Goal: Task Accomplishment & Management: Use online tool/utility

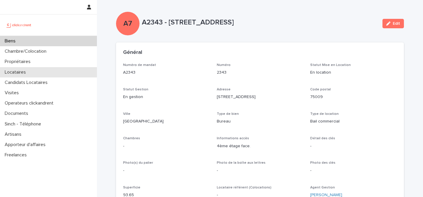
click at [29, 71] on p "Locataires" at bounding box center [16, 72] width 28 height 6
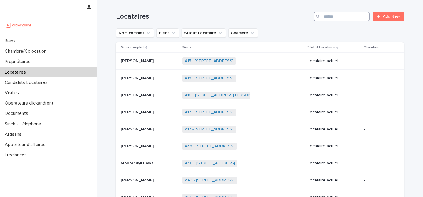
click at [341, 18] on input "Search" at bounding box center [342, 16] width 56 height 9
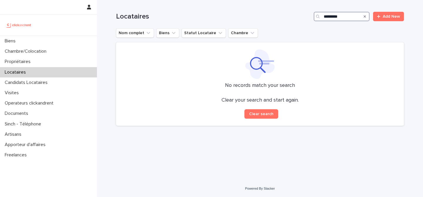
type input "**********"
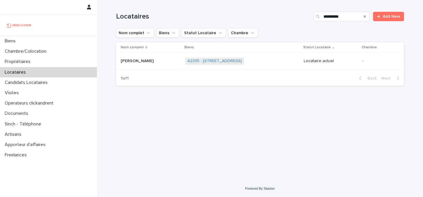
click at [195, 64] on span "A2335 - [STREET_ADDRESS]" at bounding box center [214, 60] width 59 height 7
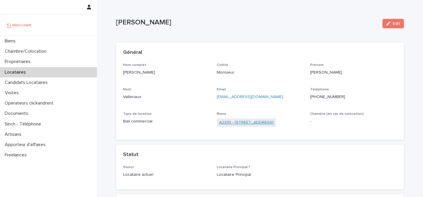
click at [231, 122] on link "A2335 - [STREET_ADDRESS]" at bounding box center [246, 122] width 54 height 6
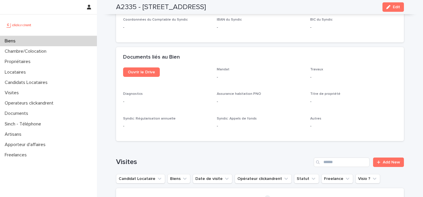
scroll to position [1677, 0]
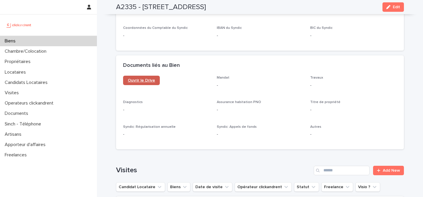
click at [147, 76] on link "Ouvrir le Drive" at bounding box center [141, 80] width 37 height 9
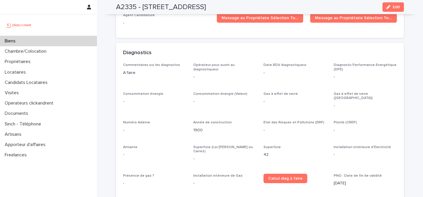
scroll to position [1405, 0]
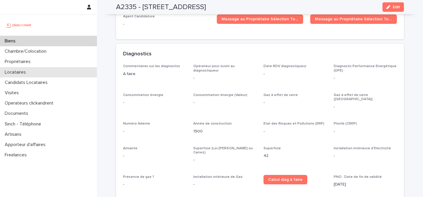
click at [26, 75] on div "Locataires" at bounding box center [48, 72] width 97 height 10
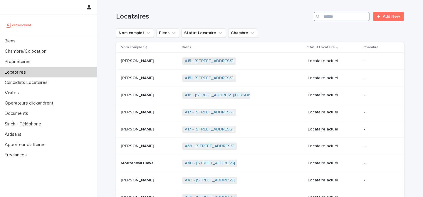
click at [355, 19] on input "Search" at bounding box center [342, 16] width 56 height 9
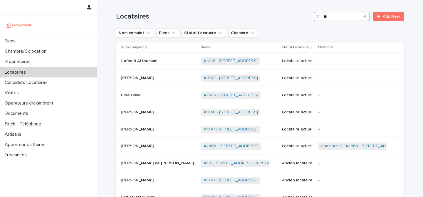
type input "*"
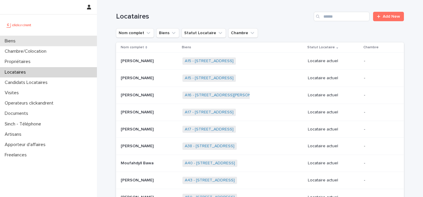
click at [37, 42] on div "Biens" at bounding box center [48, 41] width 97 height 10
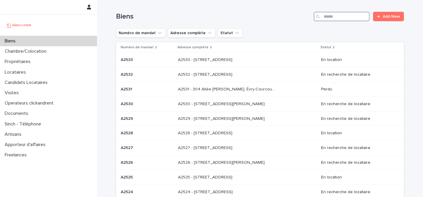
click at [329, 14] on input "Search" at bounding box center [342, 16] width 56 height 9
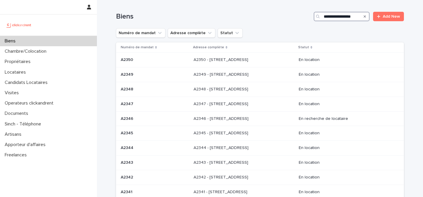
type input "**********"
click at [367, 16] on div "Search" at bounding box center [364, 16] width 9 height 9
click at [366, 16] on icon "Search" at bounding box center [365, 16] width 2 height 2
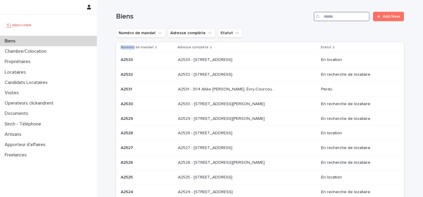
click at [352, 17] on input "Search" at bounding box center [342, 16] width 56 height 9
type input "*****"
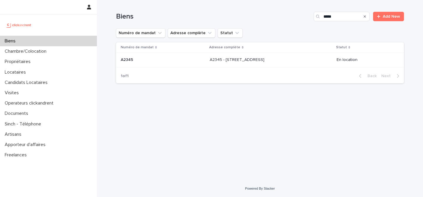
click at [175, 61] on p at bounding box center [163, 59] width 84 height 5
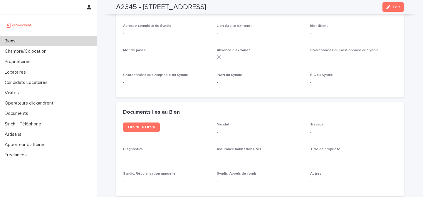
scroll to position [1632, 0]
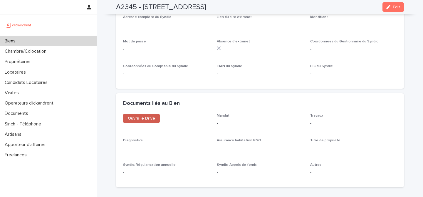
click at [146, 113] on link "Ouvrir le Drive" at bounding box center [141, 117] width 37 height 9
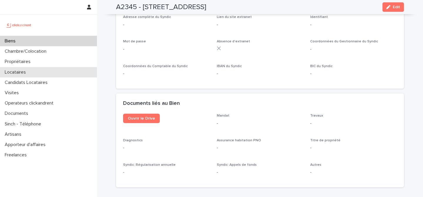
click at [39, 71] on div "Locataires" at bounding box center [48, 72] width 97 height 10
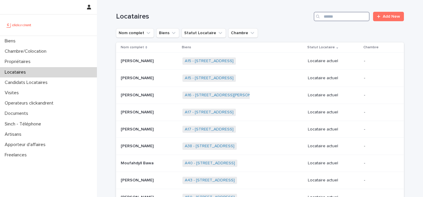
click at [350, 18] on input "Search" at bounding box center [342, 16] width 56 height 9
type input "*******"
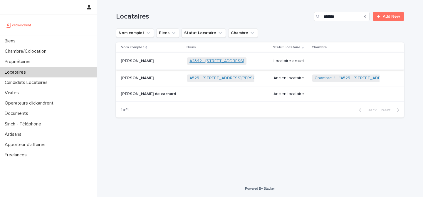
click at [194, 59] on link "A2342 - [STREET_ADDRESS]" at bounding box center [217, 61] width 55 height 5
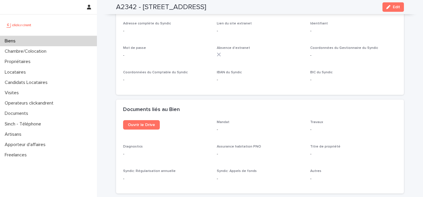
scroll to position [1647, 0]
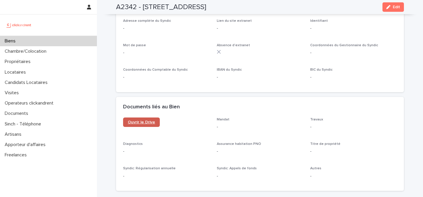
click at [150, 120] on span "Ouvrir le Drive" at bounding box center [141, 122] width 27 height 4
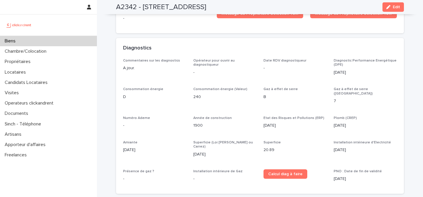
scroll to position [1422, 0]
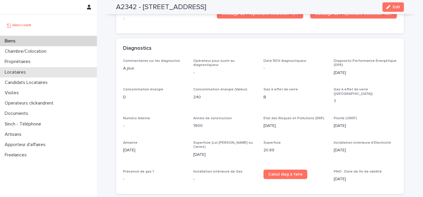
click at [51, 74] on div "Locataires" at bounding box center [48, 72] width 97 height 10
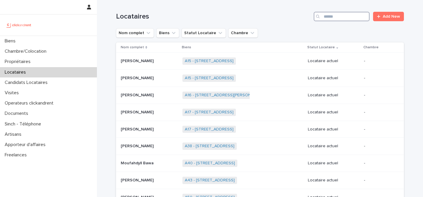
click at [337, 19] on input "Search" at bounding box center [342, 16] width 56 height 9
type input "**********"
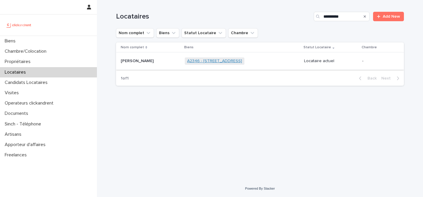
click at [235, 61] on link "A2346 - [STREET_ADDRESS]" at bounding box center [214, 61] width 55 height 5
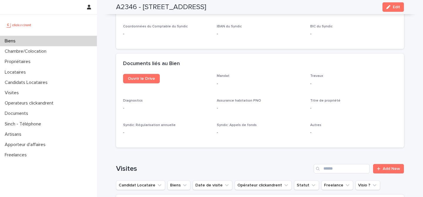
scroll to position [1674, 0]
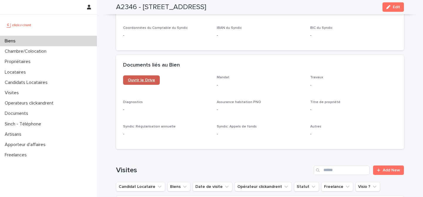
click at [137, 75] on link "Ouvrir le Drive" at bounding box center [141, 79] width 37 height 9
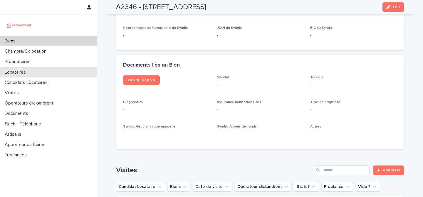
click at [37, 70] on div "Locataires" at bounding box center [48, 72] width 97 height 10
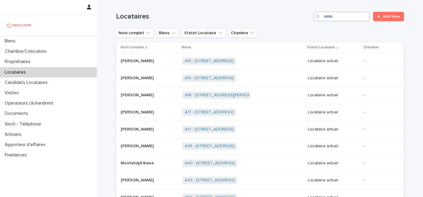
click at [335, 16] on input "Search" at bounding box center [342, 16] width 56 height 9
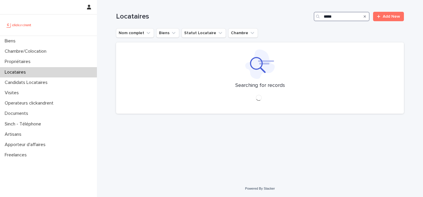
type input "******"
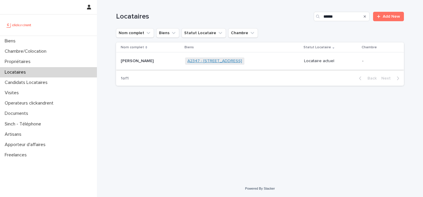
click at [203, 60] on link "A2347 - [STREET_ADDRESS]" at bounding box center [215, 61] width 55 height 5
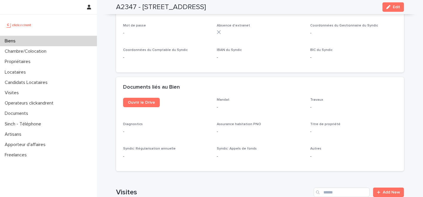
scroll to position [1647, 0]
click at [147, 100] on span "Ouvrir le Drive" at bounding box center [141, 102] width 27 height 4
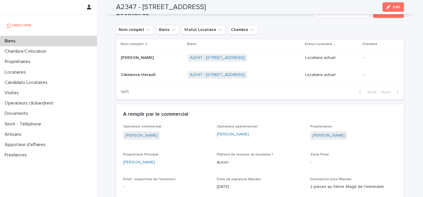
scroll to position [215, 0]
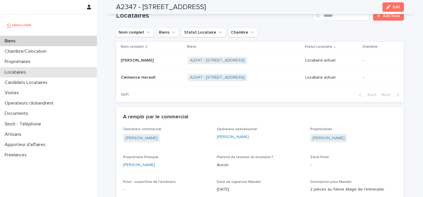
click at [44, 75] on div "Locataires" at bounding box center [48, 72] width 97 height 10
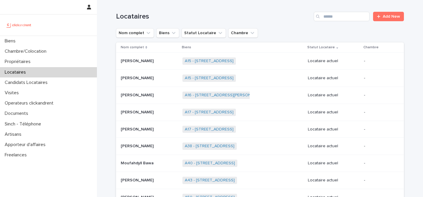
click at [323, 17] on div "Search" at bounding box center [318, 16] width 9 height 9
click at [329, 17] on input "Search" at bounding box center [342, 16] width 56 height 9
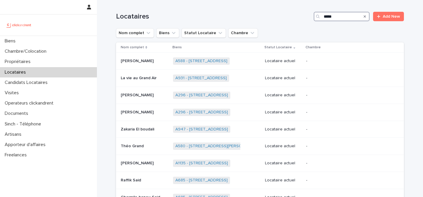
type input "*****"
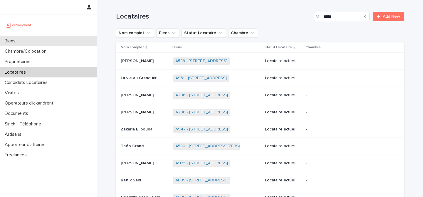
click at [50, 39] on div "Biens" at bounding box center [48, 41] width 97 height 10
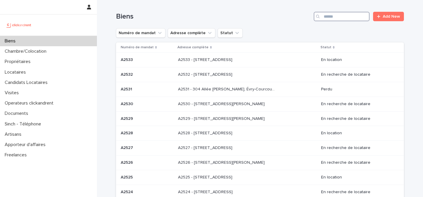
click at [335, 16] on input "Search" at bounding box center [342, 16] width 56 height 9
type input "*****"
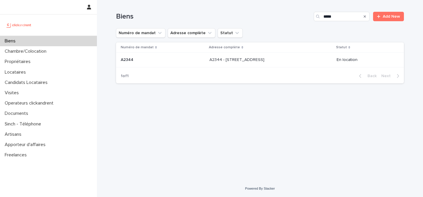
click at [262, 61] on p "A2344 - [STREET_ADDRESS]" at bounding box center [238, 59] width 56 height 6
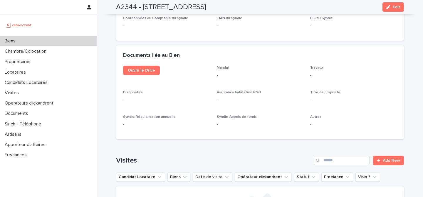
scroll to position [1700, 0]
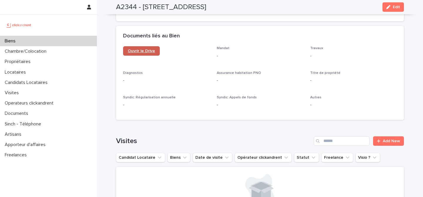
click at [146, 46] on link "Ouvrir le Drive" at bounding box center [141, 50] width 37 height 9
click at [49, 40] on div "Biens" at bounding box center [48, 41] width 97 height 10
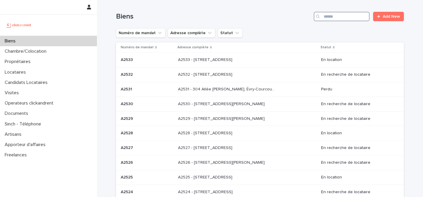
click at [328, 14] on input "Search" at bounding box center [342, 16] width 56 height 9
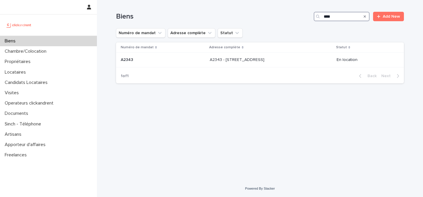
type input "*****"
click at [272, 62] on p at bounding box center [259, 59] width 98 height 5
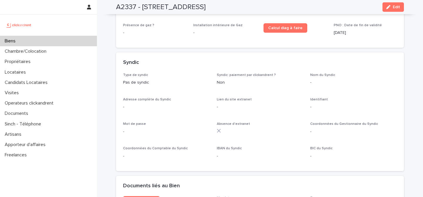
scroll to position [1562, 0]
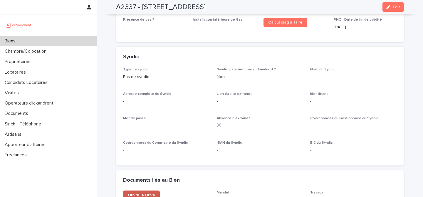
click at [137, 193] on span "Ouvrir le Drive" at bounding box center [141, 195] width 27 height 4
click at [73, 43] on div "Biens" at bounding box center [48, 41] width 97 height 10
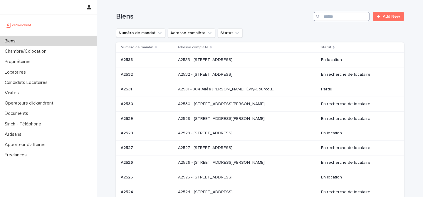
click at [339, 12] on input "Search" at bounding box center [342, 16] width 56 height 9
type input "*****"
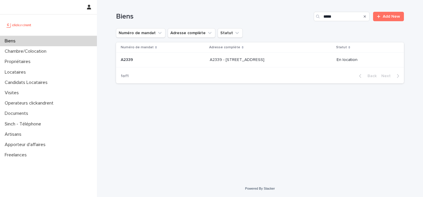
click at [210, 58] on p "A2339 - [STREET_ADDRESS]" at bounding box center [238, 59] width 56 height 6
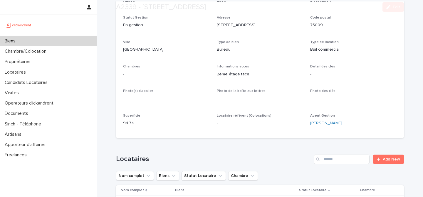
scroll to position [74, 0]
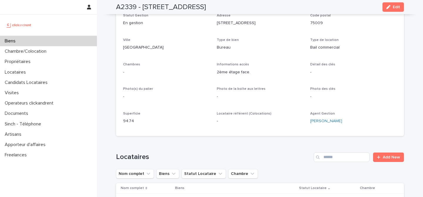
click at [48, 43] on div "Biens" at bounding box center [48, 41] width 97 height 10
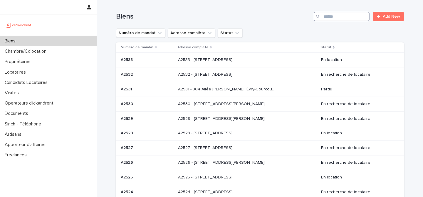
click at [336, 19] on input "Search" at bounding box center [342, 16] width 56 height 9
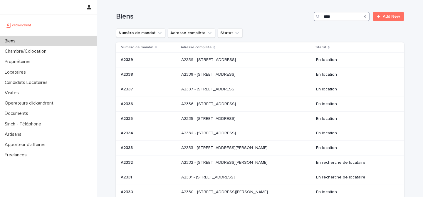
type input "*****"
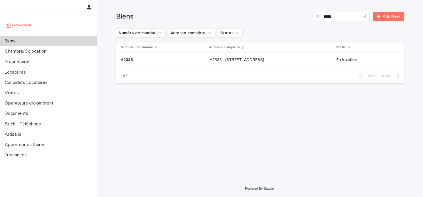
click at [273, 64] on div "A2338 - [STREET_ADDRESS] - [STREET_ADDRESS]" at bounding box center [271, 60] width 122 height 10
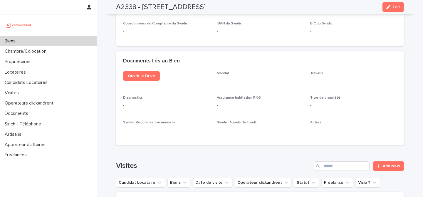
scroll to position [1682, 0]
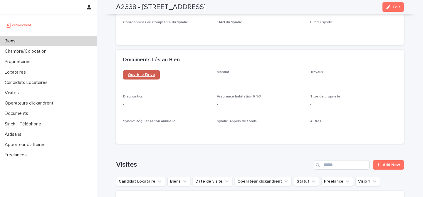
click at [150, 73] on span "Ouvrir le Drive" at bounding box center [141, 75] width 27 height 4
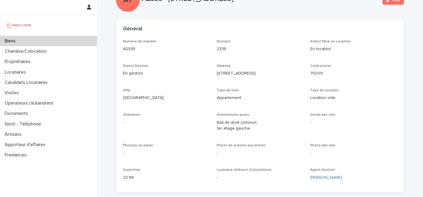
scroll to position [24, 0]
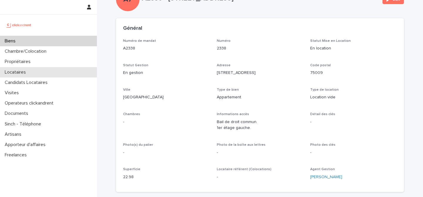
click at [46, 72] on div "Locataires" at bounding box center [48, 72] width 97 height 10
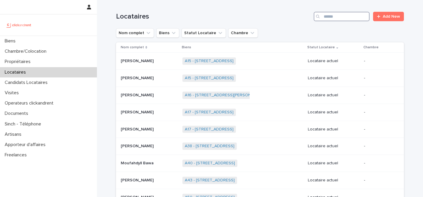
click at [338, 19] on input "Search" at bounding box center [342, 16] width 56 height 9
type input "*****"
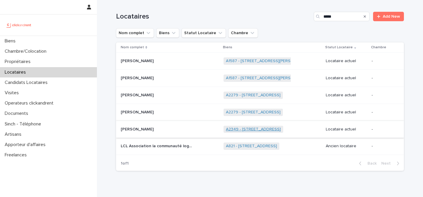
click at [257, 128] on link "A2349 - [STREET_ADDRESS]" at bounding box center [253, 129] width 55 height 5
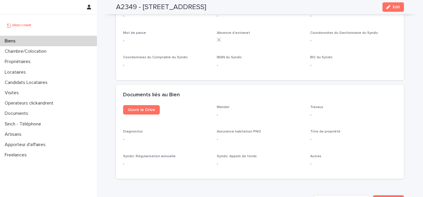
scroll to position [1673, 0]
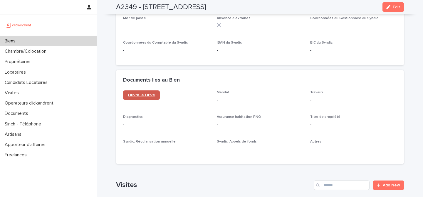
click at [139, 90] on link "Ouvrir le Drive" at bounding box center [141, 94] width 37 height 9
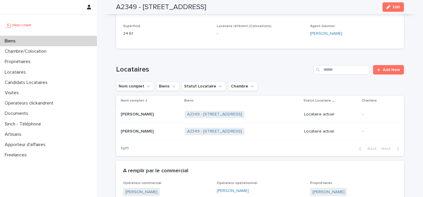
scroll to position [166, 0]
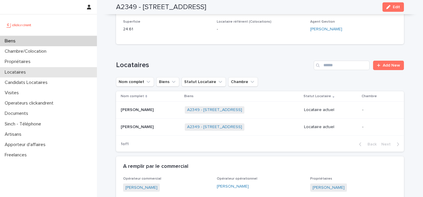
click at [41, 72] on div "Locataires" at bounding box center [48, 72] width 97 height 10
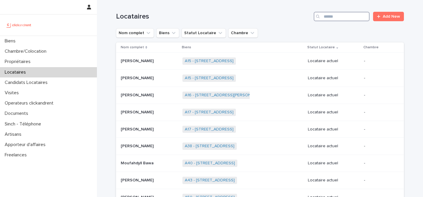
click at [339, 17] on input "Search" at bounding box center [342, 16] width 56 height 9
type input "*******"
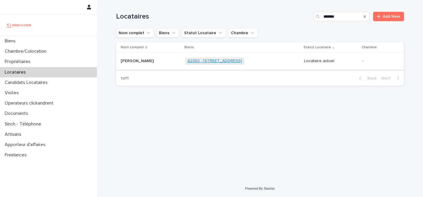
click at [192, 60] on link "A2350 - [STREET_ADDRESS]" at bounding box center [215, 61] width 55 height 5
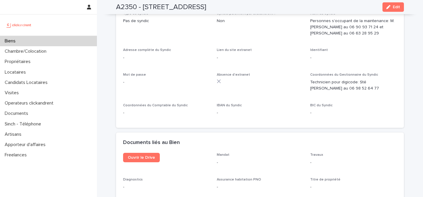
scroll to position [2041, 0]
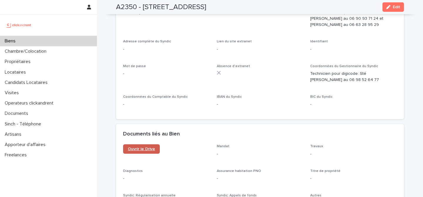
click at [144, 147] on span "Ouvrir le Drive" at bounding box center [141, 149] width 27 height 4
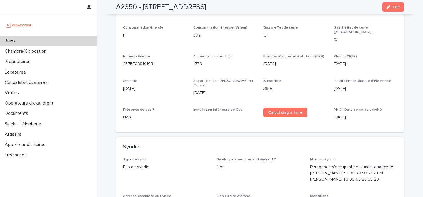
scroll to position [1844, 0]
